Goal: Information Seeking & Learning: Learn about a topic

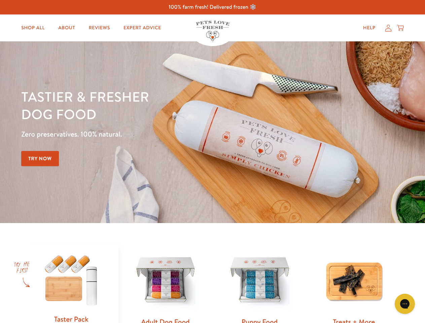
click at [212, 162] on div "Tastier & fresher dog food Zero preservatives. 100% natural. Try Now" at bounding box center [148, 132] width 255 height 89
click at [405, 304] on icon "Gorgias live chat" at bounding box center [405, 304] width 6 height 6
